Goal: Information Seeking & Learning: Learn about a topic

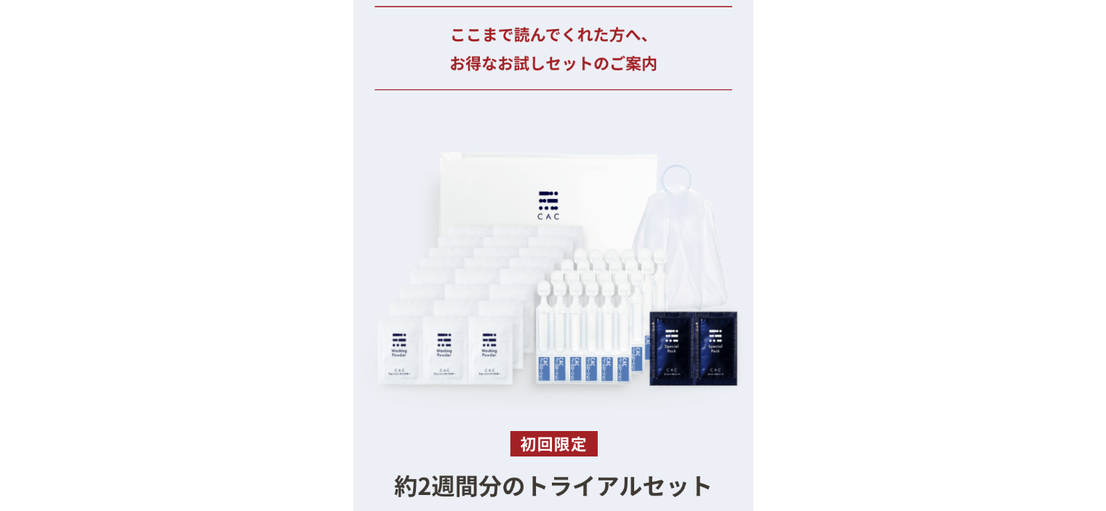
scroll to position [13448, 0]
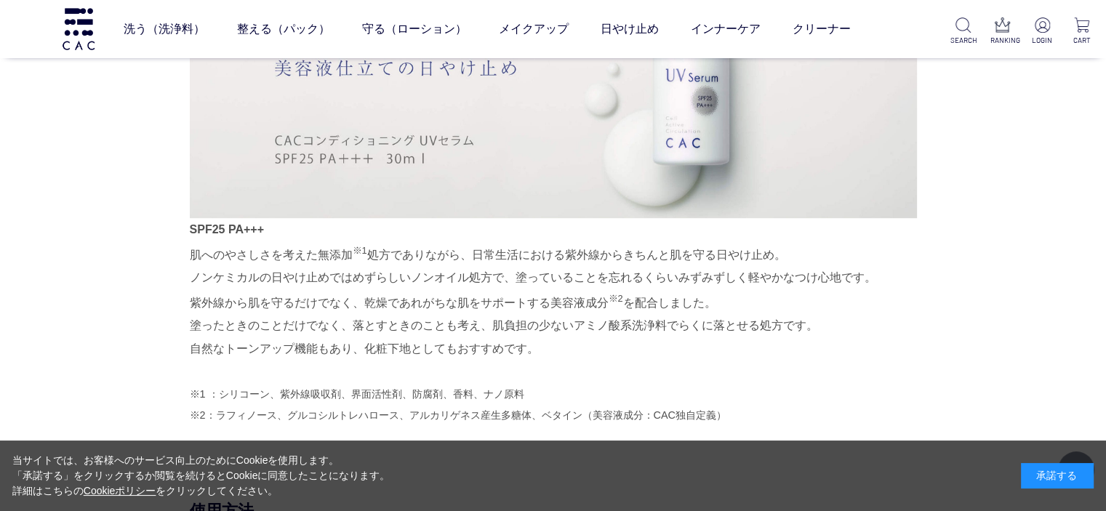
scroll to position [945, 0]
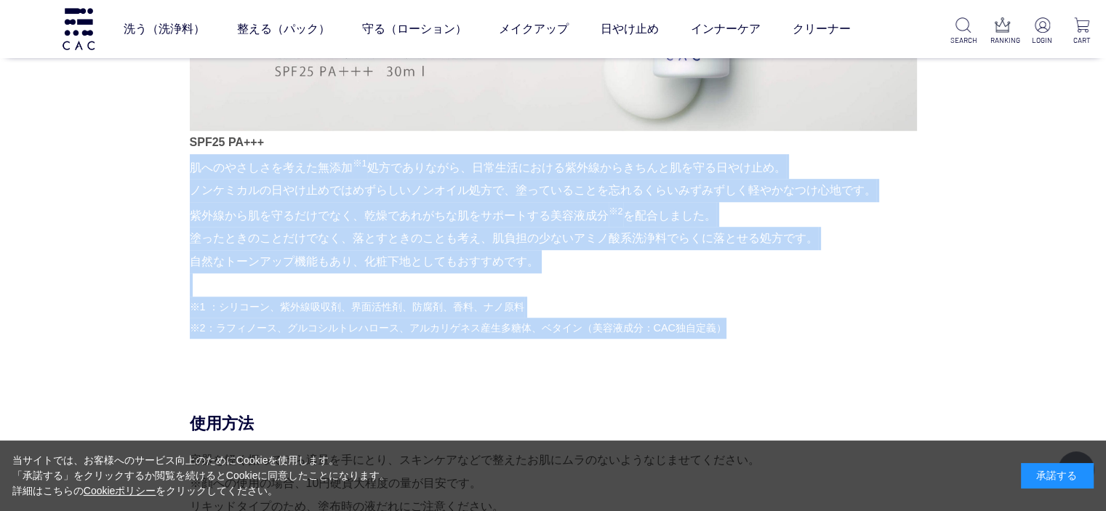
drag, startPoint x: 190, startPoint y: 160, endPoint x: 757, endPoint y: 347, distance: 597.2
click at [755, 347] on div "SPF25 PA+++ 肌へのやさしさを考えた無添加 ※1 処方でありながら、日常生活における紫外線からきちんと肌を守る日やけ止め。 ノンケミカルの日やけ止め…" at bounding box center [553, 116] width 727 height 491
copy div "肌へのやさしさを考えた無添加 ※1 処方でありながら、日常生活における紫外線からきちんと肌を守る日やけ止め。 ノンケミカルの日やけ止めではめずらしいノンオイル…"
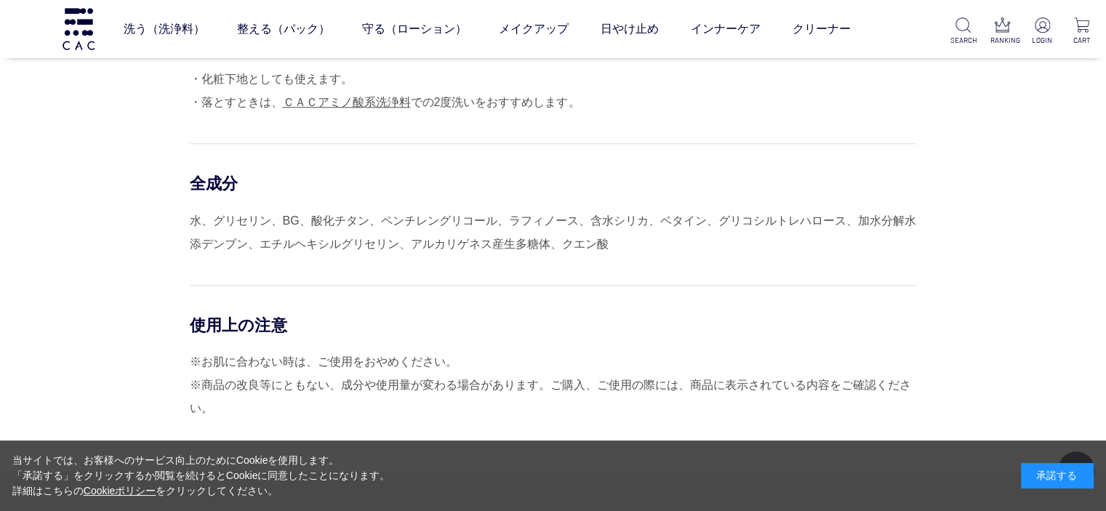
scroll to position [1454, 0]
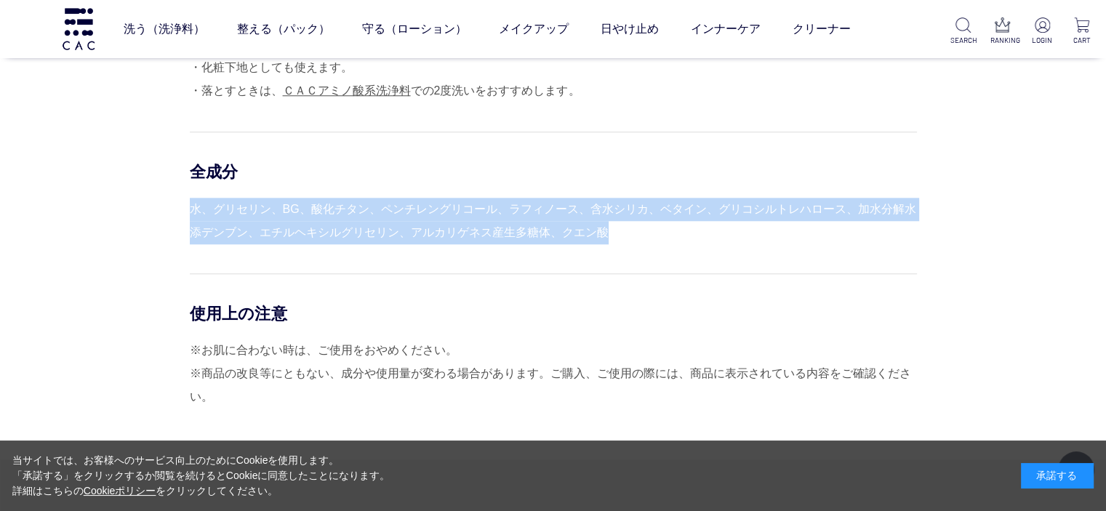
drag, startPoint x: 190, startPoint y: 200, endPoint x: 618, endPoint y: 227, distance: 429.0
click at [618, 227] on div "水、グリセリン、BG、酸化チタン、ペンチレングリコール、ラフィノース、含水シリカ、ベタイン、グリコシルトレハロース、加水分解水添デンブン、エチルヘキシルグリセ…" at bounding box center [553, 221] width 727 height 47
copy div "水、グリセリン、BG、酸化チタン、ペンチレングリコール、ラフィノース、含水シリカ、ベタイン、グリコシルトレハロース、加水分解水添デンブン、エチルヘキシルグリセ…"
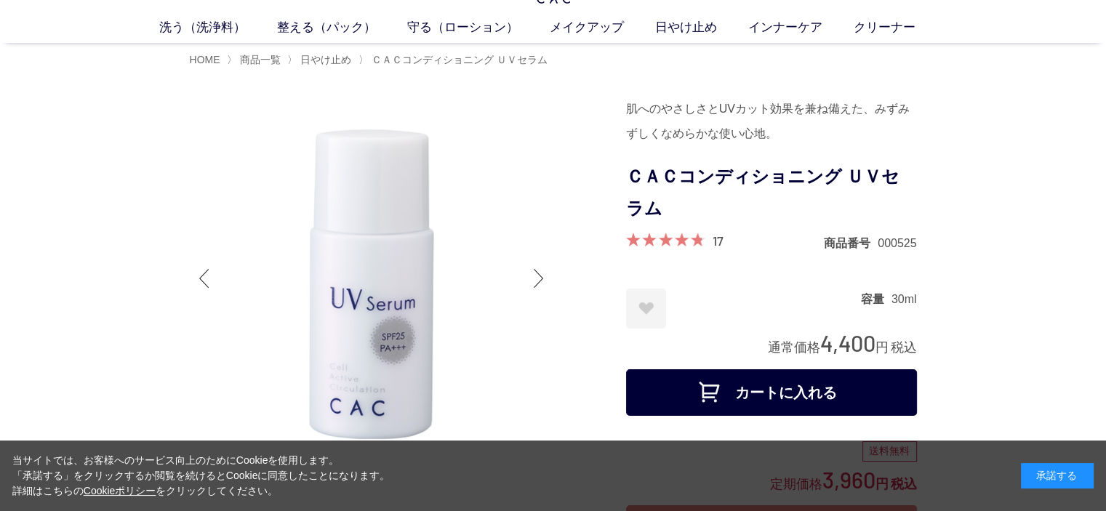
scroll to position [0, 0]
